Goal: Information Seeking & Learning: Learn about a topic

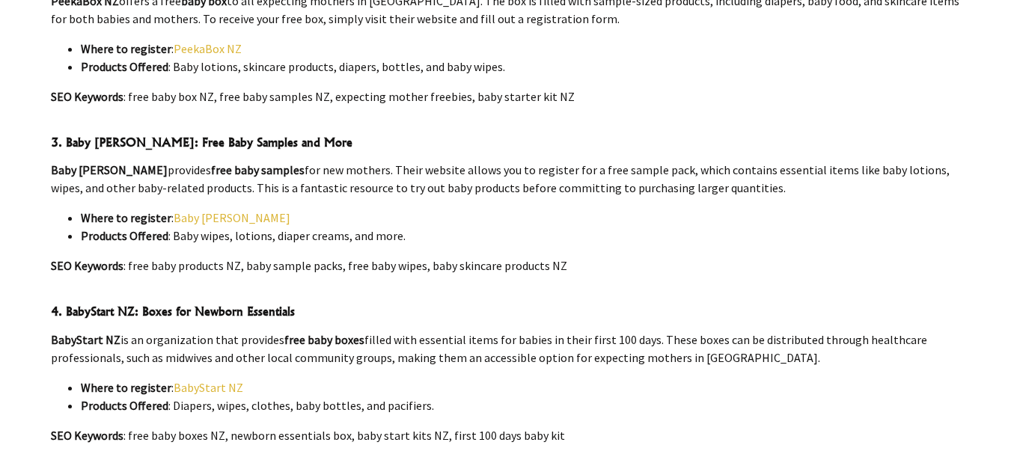
scroll to position [1040, 0]
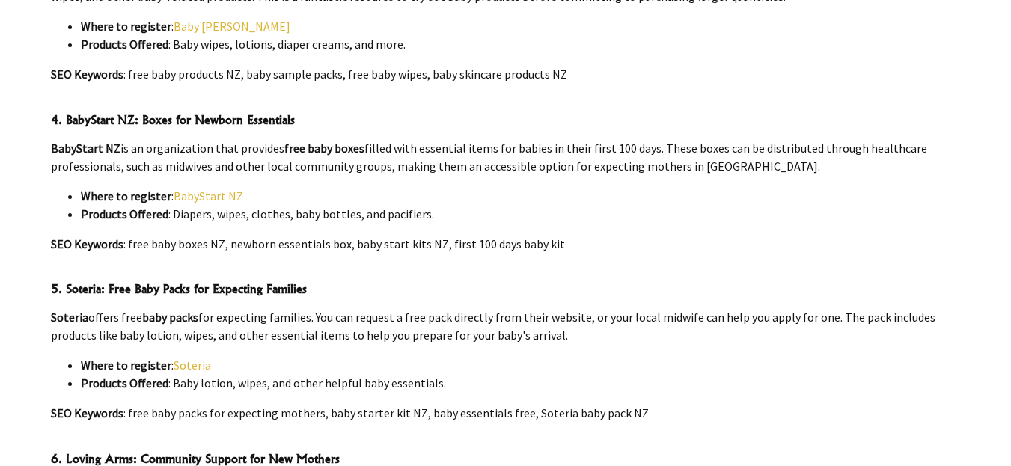
scroll to position [1232, 0]
click at [185, 358] on link "Soteria" at bounding box center [192, 365] width 37 height 15
